Goal: Task Accomplishment & Management: Complete application form

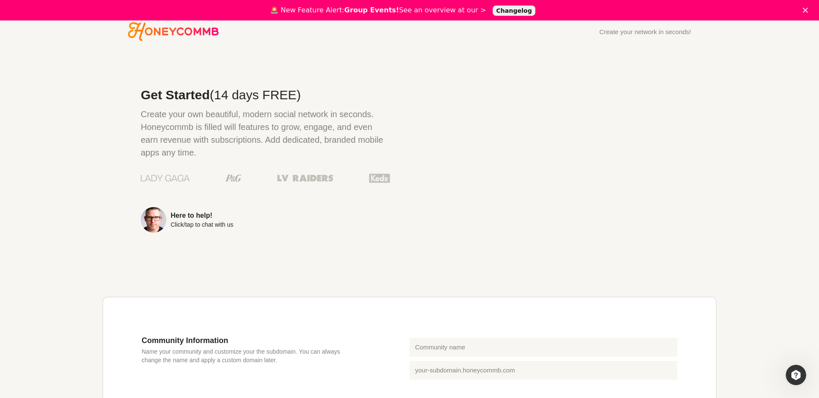
click at [805, 13] on div "🚨 New Feature Alert: Group Events! See an overview at our > Changelog" at bounding box center [409, 10] width 819 height 14
click at [807, 11] on polygon "Close" at bounding box center [805, 10] width 5 height 5
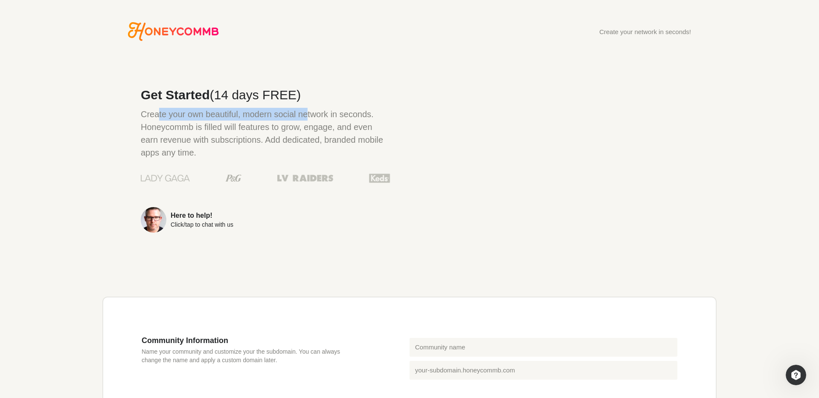
drag, startPoint x: 159, startPoint y: 113, endPoint x: 310, endPoint y: 109, distance: 150.6
click at [310, 109] on p "Create your own beautiful, modern social network in seconds. Honeycommb is fill…" at bounding box center [266, 133] width 250 height 51
drag, startPoint x: 289, startPoint y: 112, endPoint x: 255, endPoint y: 112, distance: 33.7
click at [255, 112] on p "Create your own beautiful, modern social network in seconds. Honeycommb is fill…" at bounding box center [266, 133] width 250 height 51
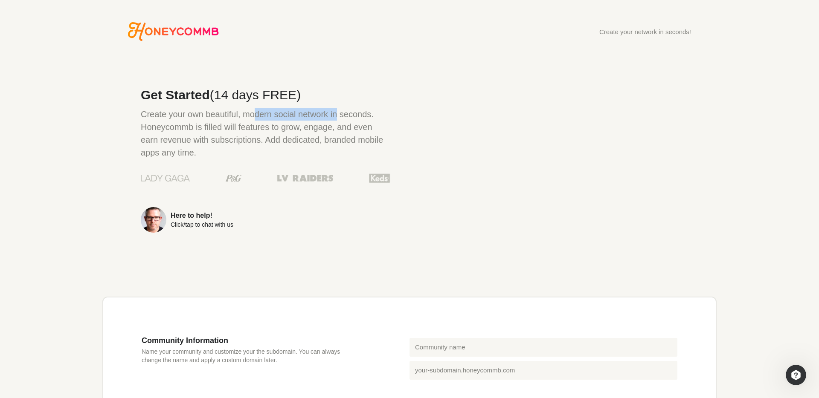
drag, startPoint x: 255, startPoint y: 112, endPoint x: 240, endPoint y: 122, distance: 18.1
click at [255, 112] on p "Create your own beautiful, modern social network in seconds. Honeycommb is fill…" at bounding box center [266, 133] width 250 height 51
drag, startPoint x: 236, startPoint y: 125, endPoint x: 342, endPoint y: 126, distance: 106.2
click at [342, 126] on p "Create your own beautiful, modern social network in seconds. Honeycommb is fill…" at bounding box center [266, 133] width 250 height 51
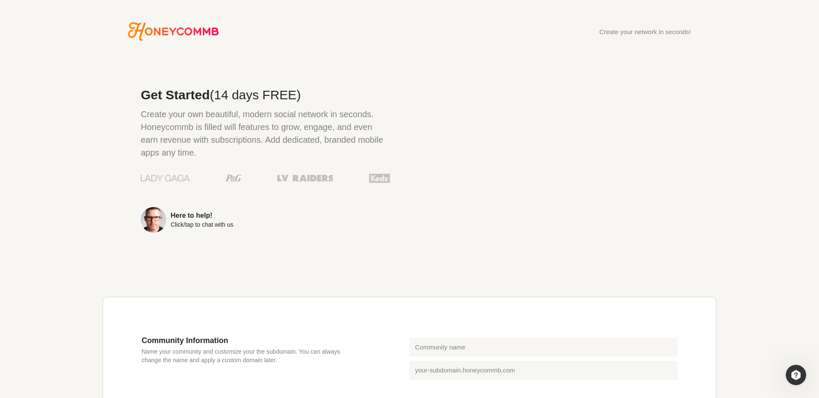
click at [198, 40] on icon "Honeycommb" at bounding box center [173, 31] width 91 height 19
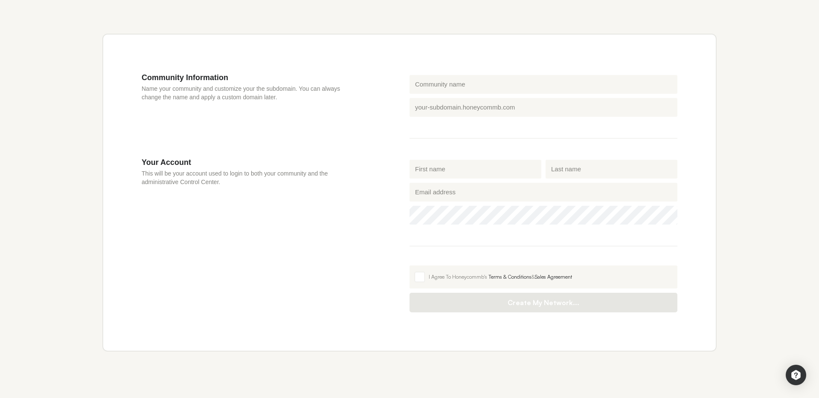
scroll to position [281, 0]
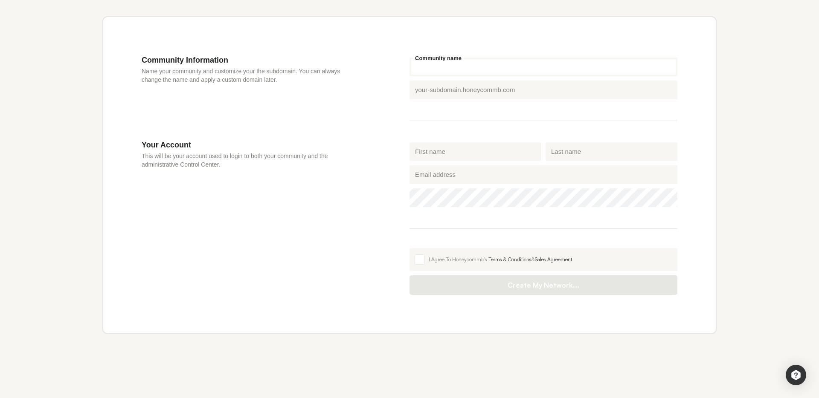
click at [480, 70] on input "Community name" at bounding box center [543, 67] width 268 height 19
type input "Communitymynew"
click at [400, 113] on div "Community Information Name your community and customize your the subdomain. You…" at bounding box center [276, 97] width 268 height 85
click at [461, 138] on div "Communitymynew Community name Honeycommb subdomain communitymynew .[DOMAIN_NAME]" at bounding box center [543, 97] width 268 height 85
click at [468, 92] on input "Honeycommb subdomain" at bounding box center [543, 90] width 268 height 19
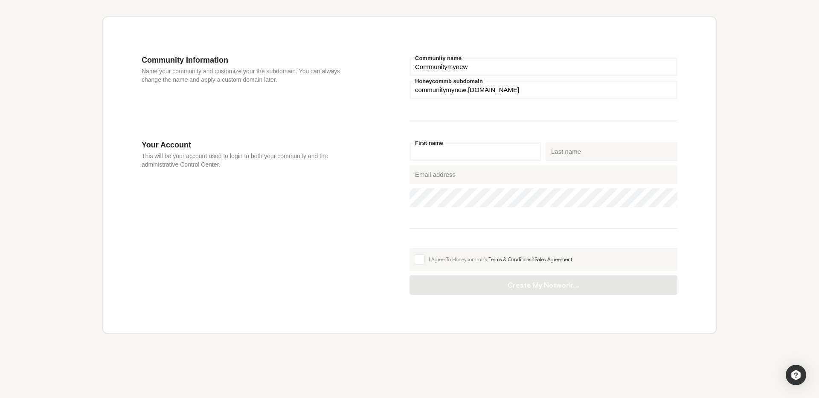
click at [441, 151] on input "First name" at bounding box center [475, 151] width 132 height 19
type input "o"
type input "Volkan"
type input "Sogut"
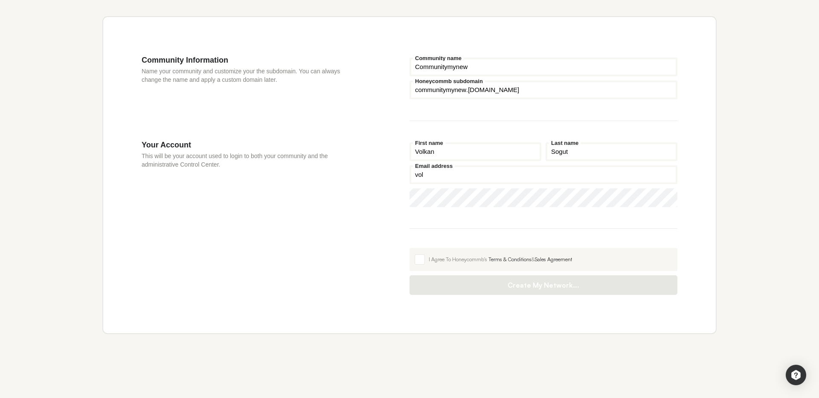
type input "[EMAIL_ADDRESS][DOMAIN_NAME]"
click at [662, 194] on button "Show password" at bounding box center [664, 198] width 13 height 13
click at [420, 256] on span at bounding box center [420, 260] width 10 height 10
click at [409, 248] on input "I Agree To Honeycommb's Terms & Conditions & Sales Agreement" at bounding box center [409, 248] width 0 height 0
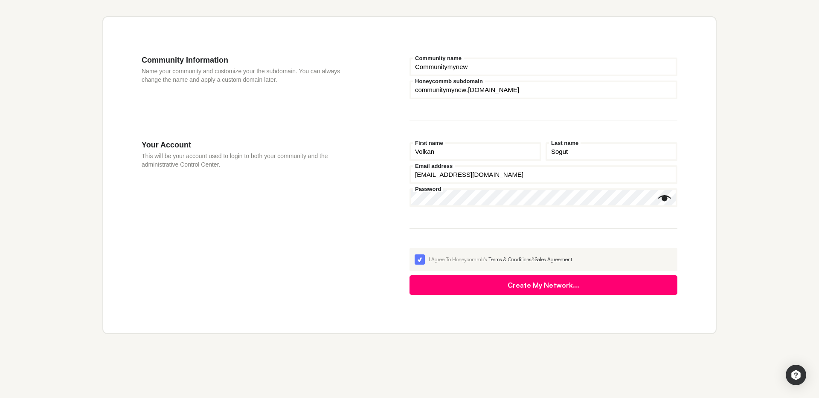
click at [345, 181] on div "Your Account This will be your account used to login to both your community and…" at bounding box center [276, 217] width 268 height 155
click at [495, 284] on button "Create My Network..." at bounding box center [543, 284] width 268 height 20
